Goal: Transaction & Acquisition: Subscribe to service/newsletter

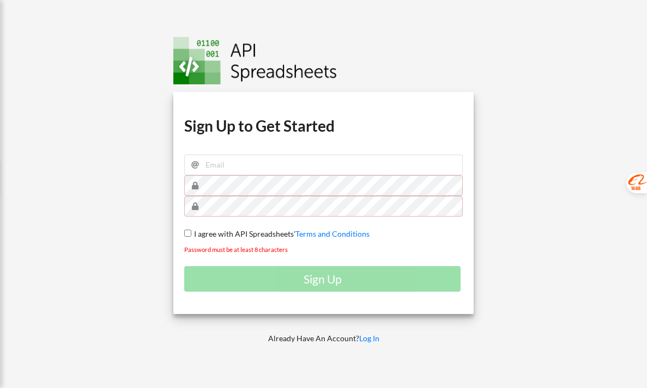
click at [193, 233] on span "I agree with API Spreadsheets'" at bounding box center [243, 233] width 104 height 9
click at [191, 233] on input "I agree with API Spreadsheets' Terms and Conditions" at bounding box center [187, 233] width 7 height 7
checkbox input "true"
click at [218, 166] on input "email" at bounding box center [323, 165] width 278 height 21
type input "thakur.uttam@gmail.com"
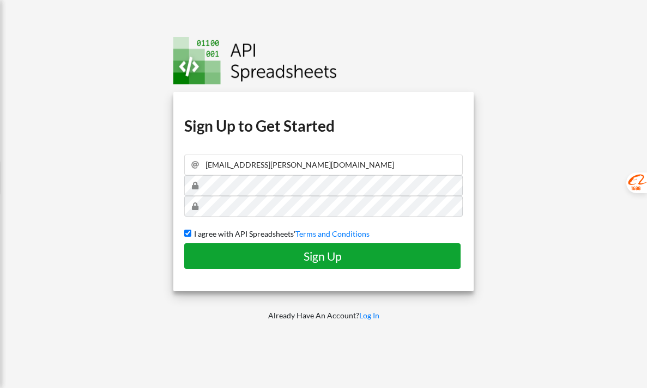
click at [254, 257] on h4 "Sign Up" at bounding box center [322, 256] width 253 height 14
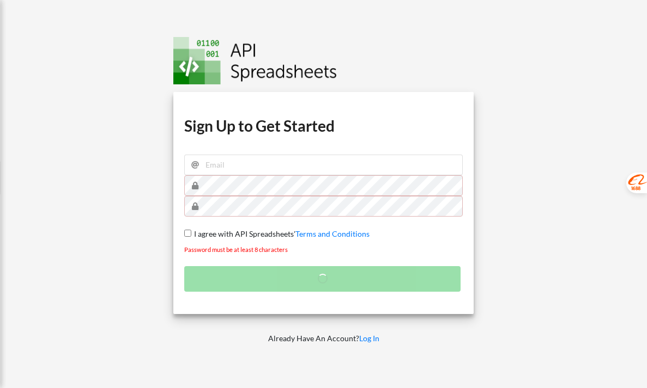
click at [188, 235] on input "I agree with API Spreadsheets' Terms and Conditions" at bounding box center [187, 233] width 7 height 7
checkbox input "true"
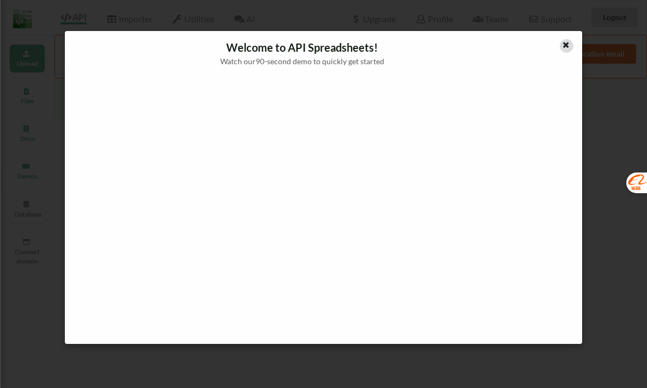
click at [565, 46] on icon at bounding box center [565, 44] width 9 height 8
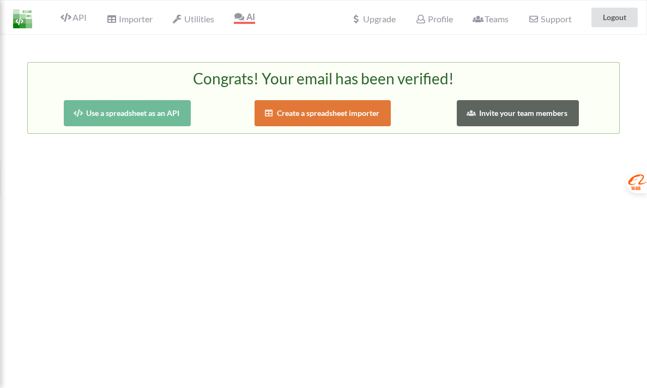
click at [24, 22] on img at bounding box center [22, 18] width 19 height 19
click at [25, 17] on img at bounding box center [22, 18] width 19 height 19
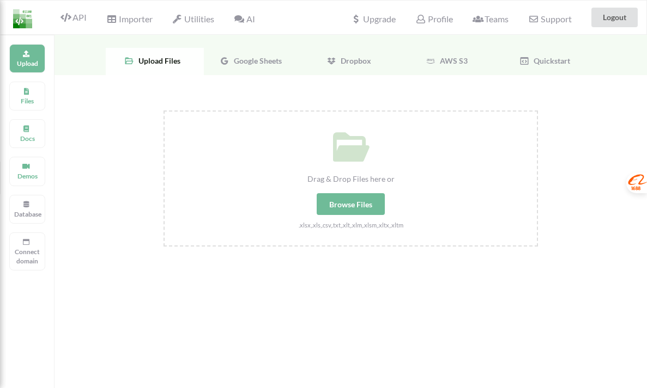
click at [264, 58] on span "Google Sheets" at bounding box center [255, 60] width 52 height 9
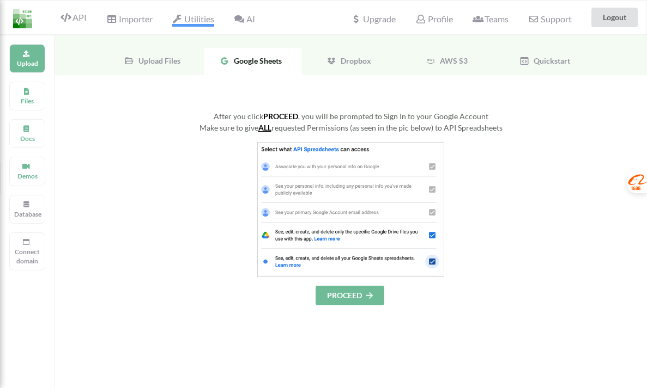
click at [194, 20] on span "Utilities" at bounding box center [193, 20] width 42 height 13
